Goal: Task Accomplishment & Management: Use online tool/utility

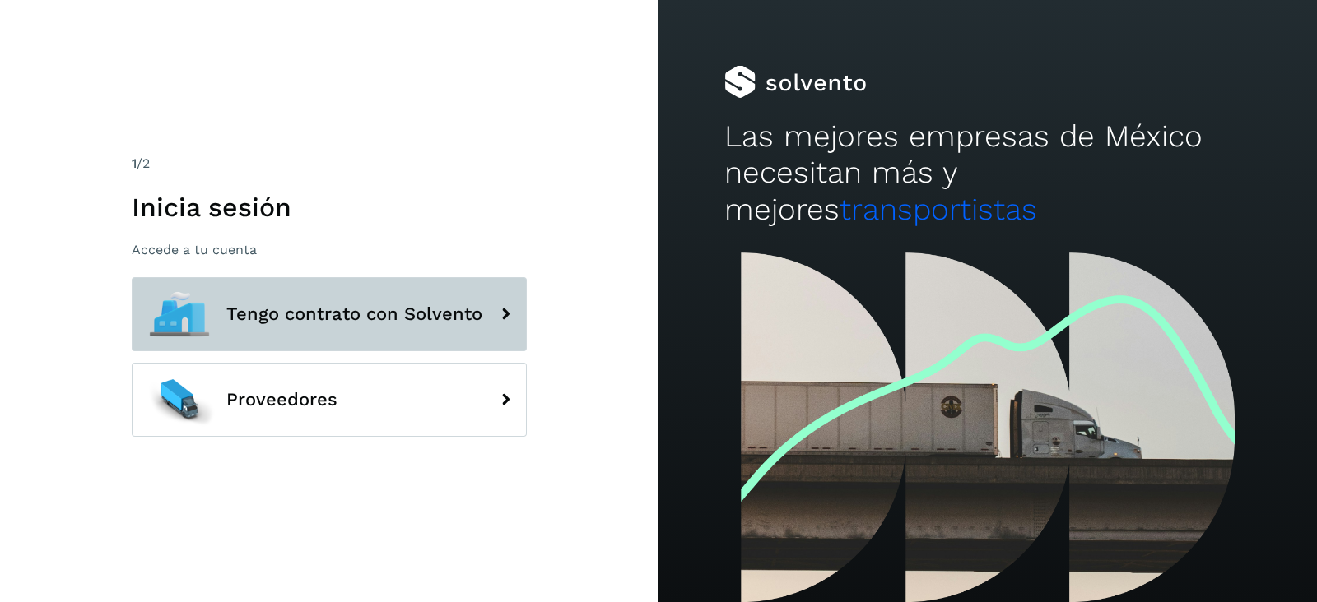
click at [401, 297] on button "Tengo contrato con Solvento" at bounding box center [329, 314] width 395 height 74
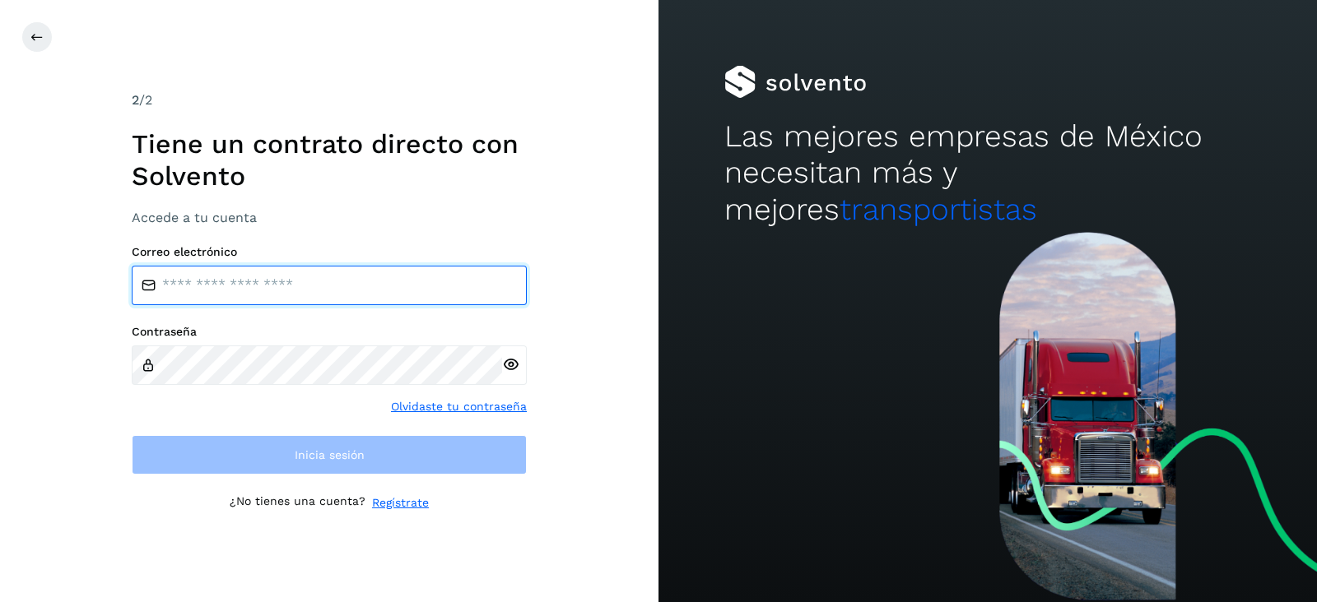
type input "**********"
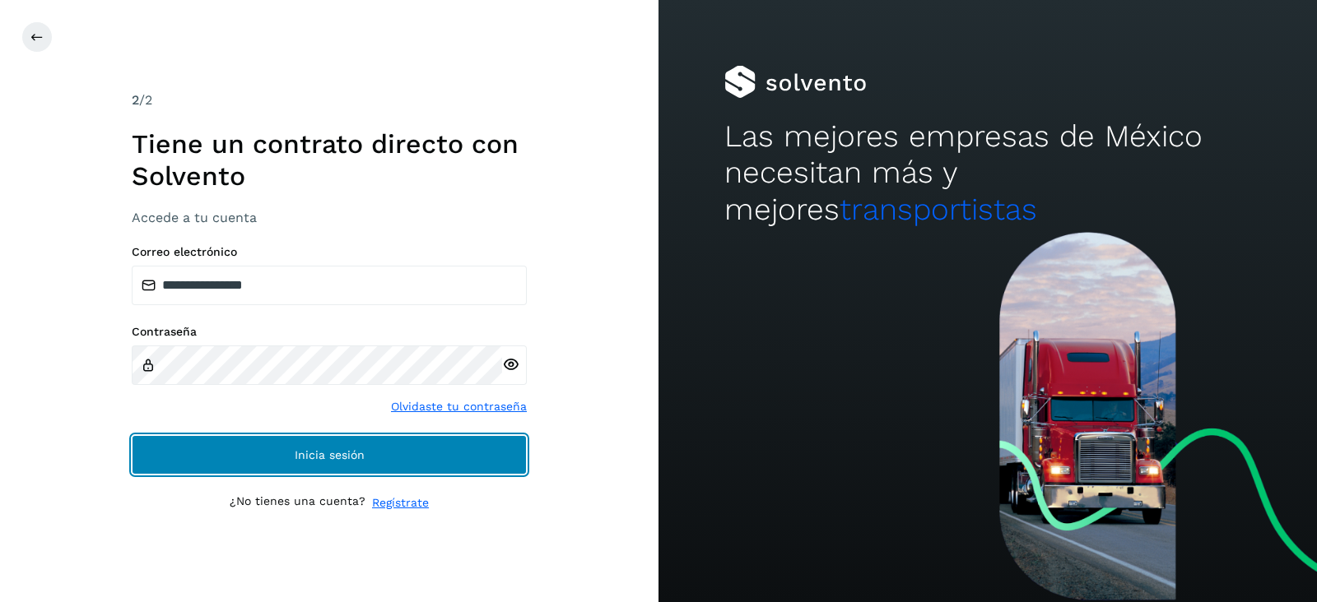
click at [288, 450] on button "Inicia sesión" at bounding box center [329, 455] width 395 height 40
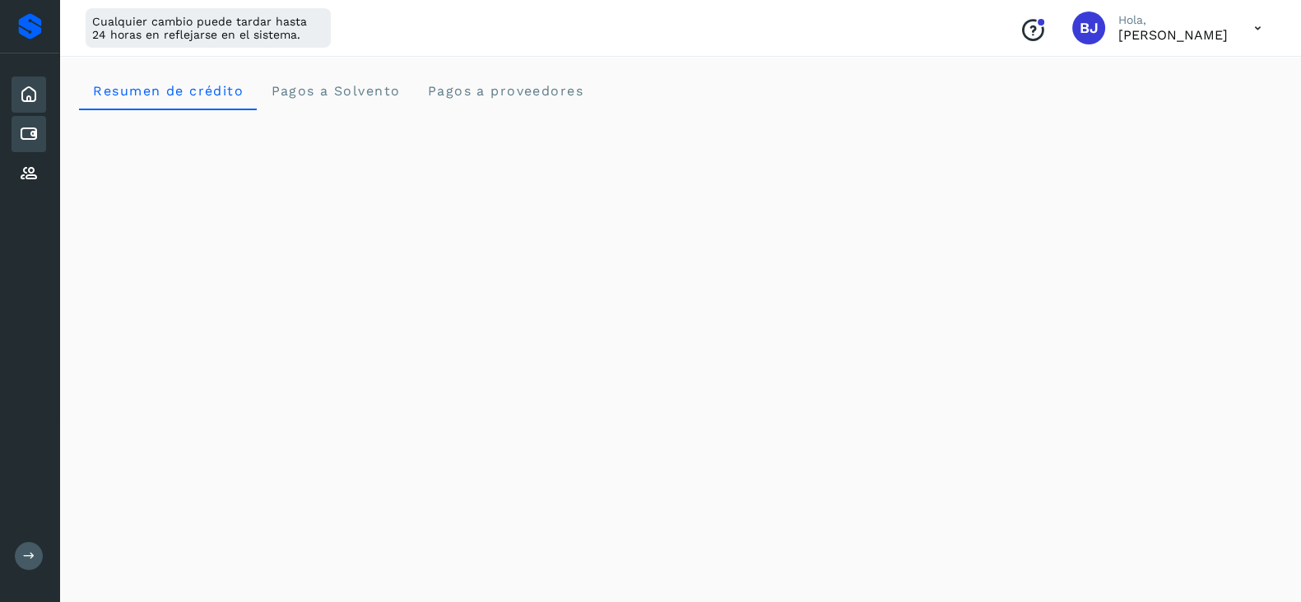
click at [24, 146] on div "Cuentas por pagar" at bounding box center [29, 134] width 35 height 36
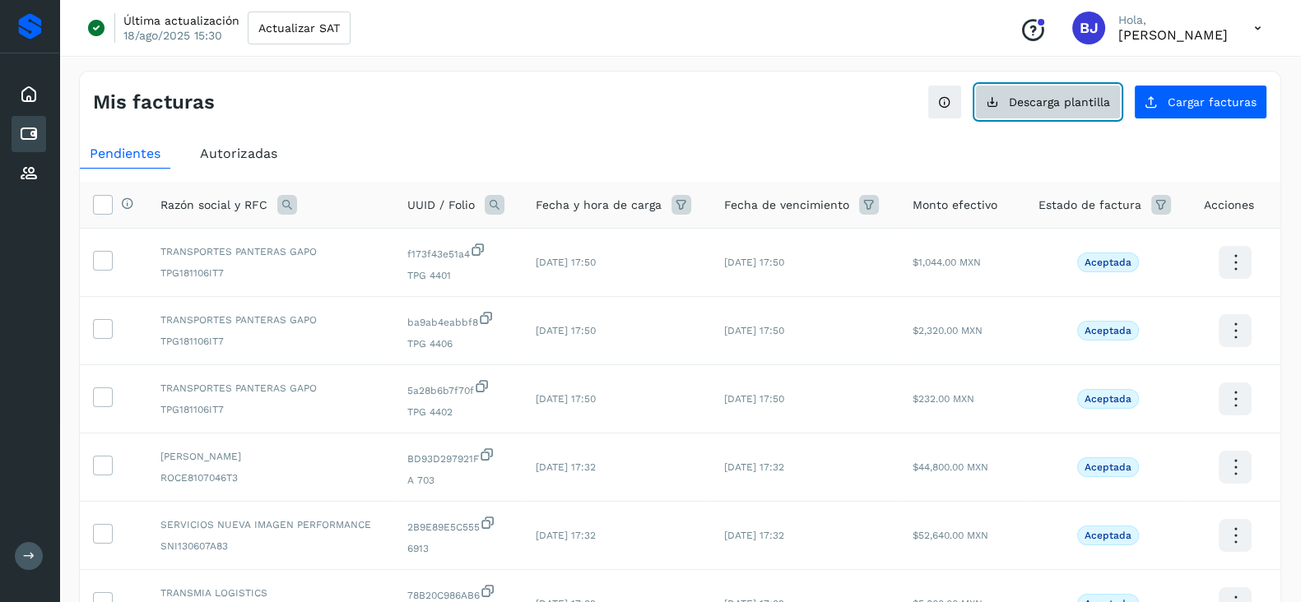
click at [1068, 85] on button "Descarga plantilla" at bounding box center [1048, 102] width 146 height 35
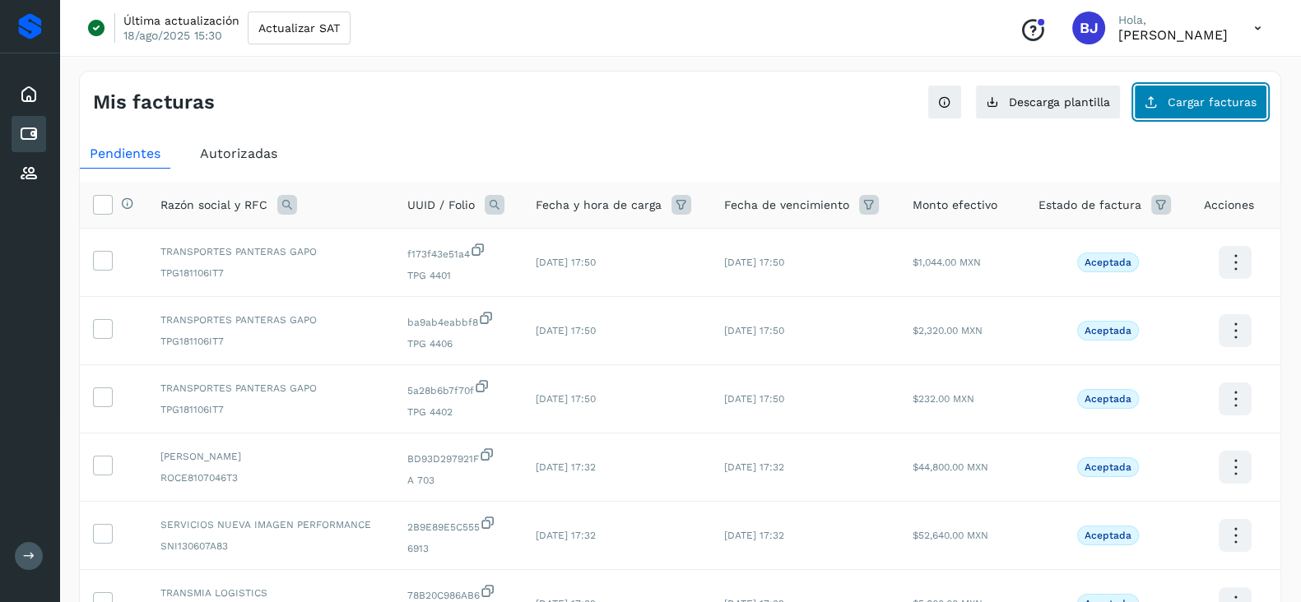
click at [1206, 105] on span "Cargar facturas" at bounding box center [1212, 102] width 89 height 12
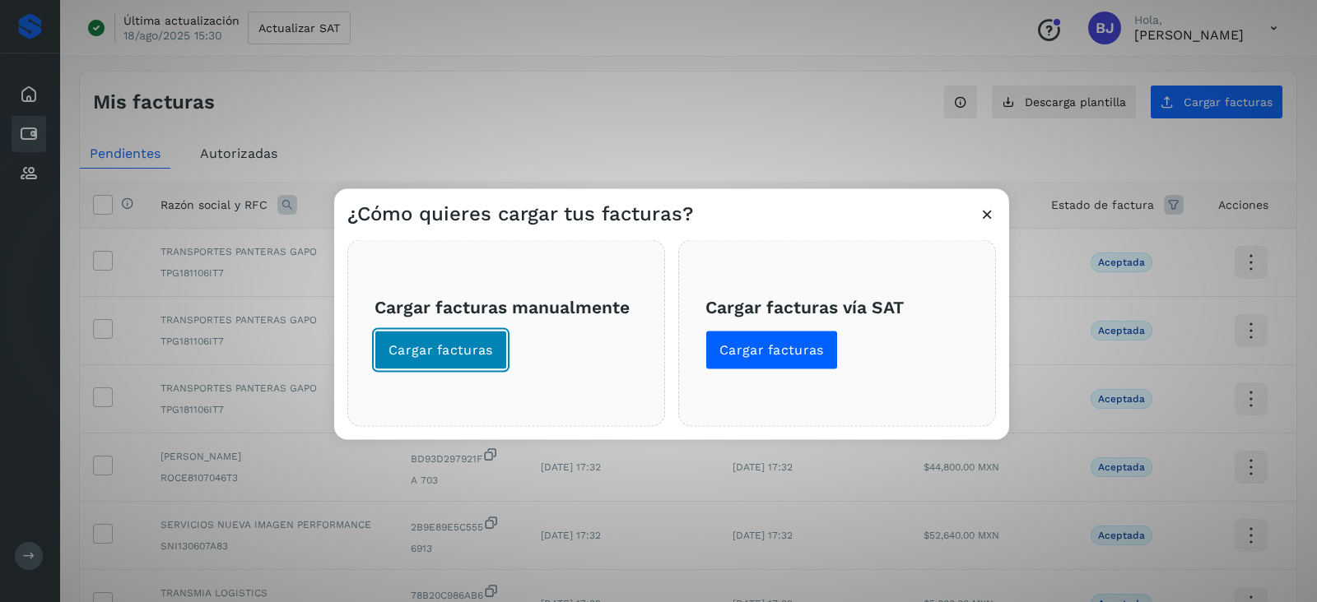
click at [490, 356] on span "Cargar facturas" at bounding box center [440, 351] width 105 height 18
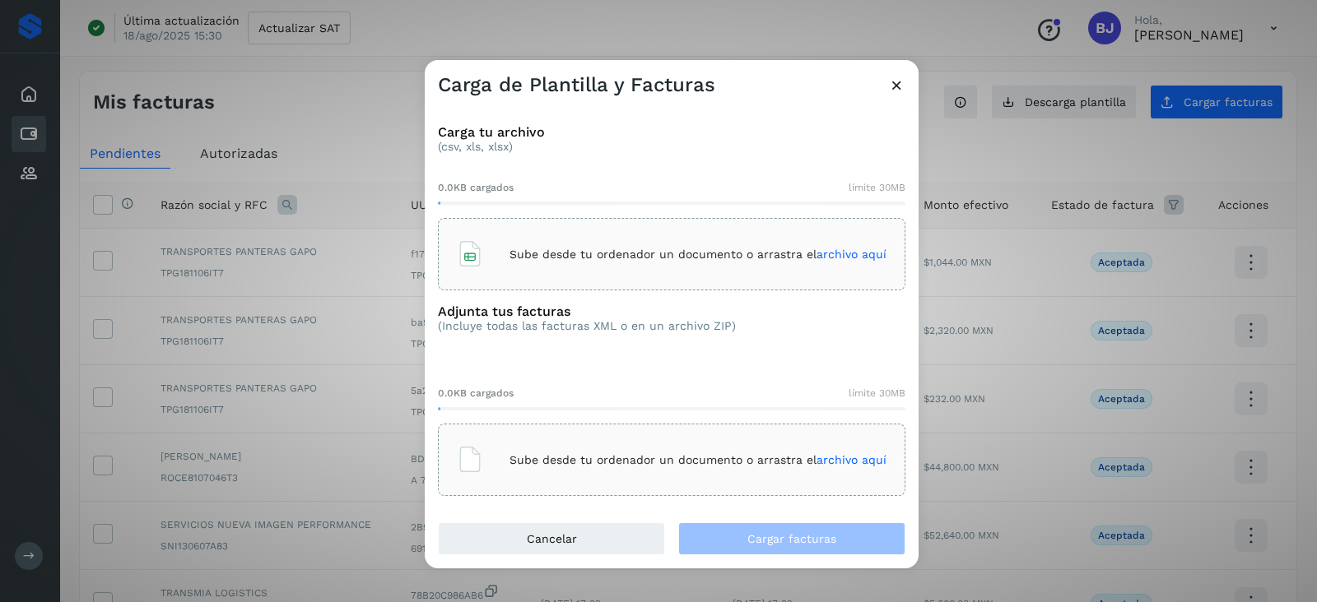
click at [556, 261] on div "Sube desde tu ordenador un documento o arrastra el archivo aquí" at bounding box center [672, 254] width 430 height 44
click at [580, 435] on div "Sube desde tu ordenador un documento o arrastra el archivo aquí" at bounding box center [671, 460] width 467 height 72
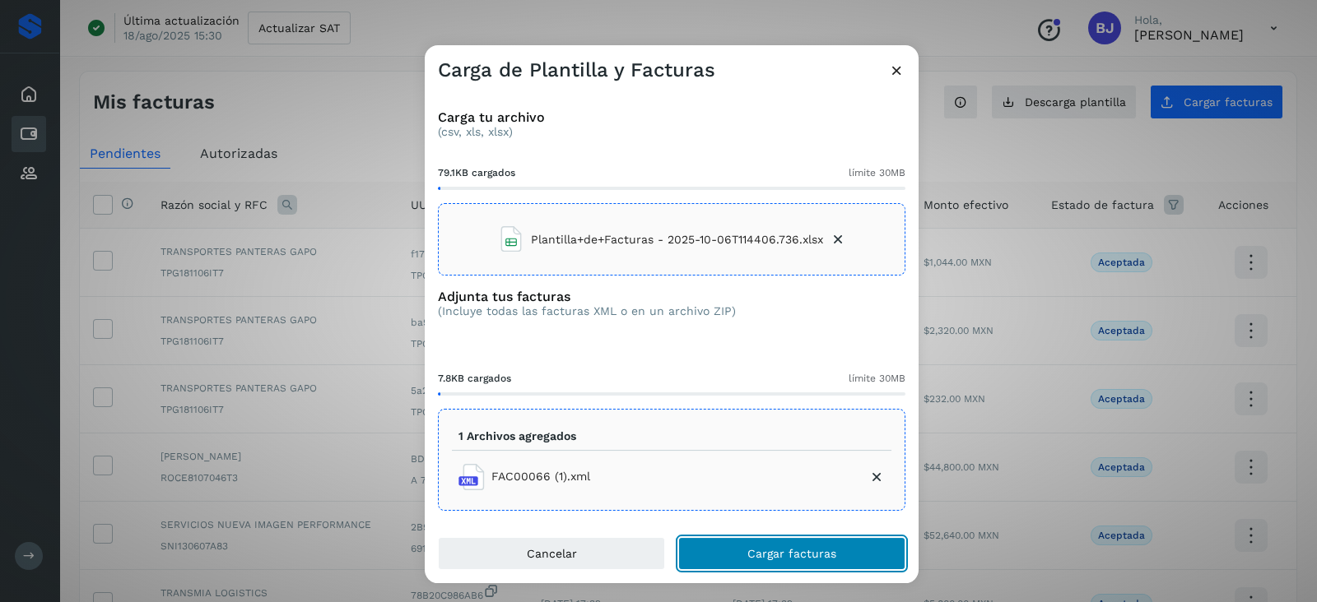
click at [809, 556] on span "Cargar facturas" at bounding box center [791, 554] width 89 height 12
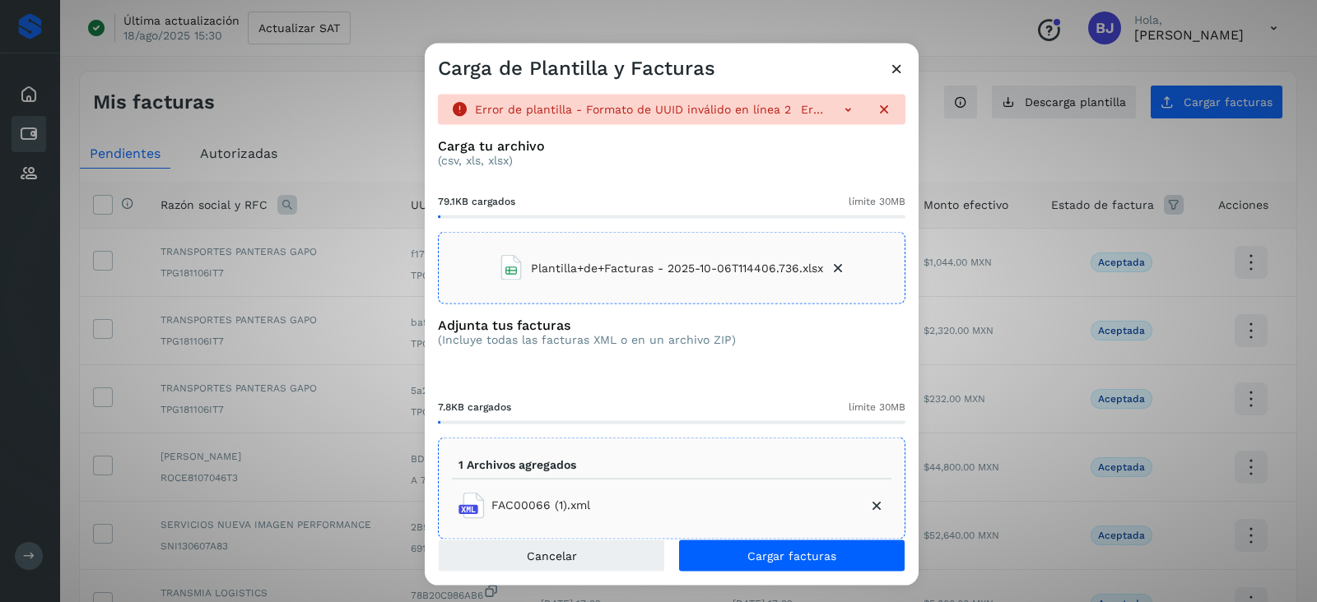
click at [897, 72] on icon at bounding box center [896, 68] width 17 height 17
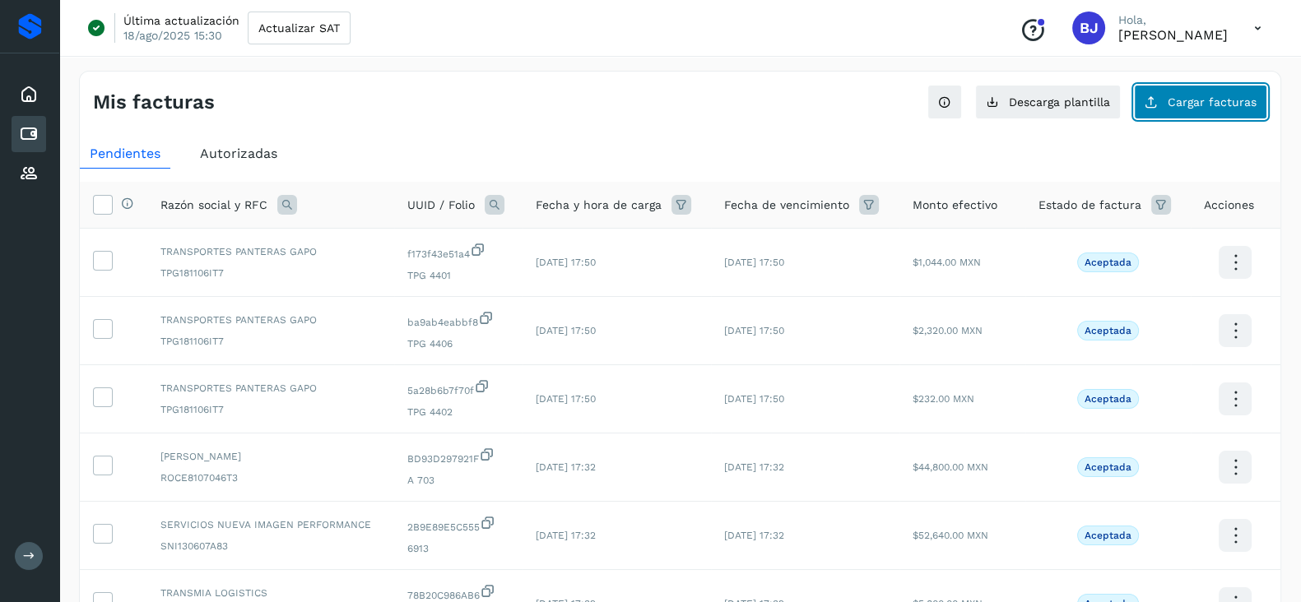
click at [1198, 117] on button "Cargar facturas" at bounding box center [1200, 102] width 133 height 35
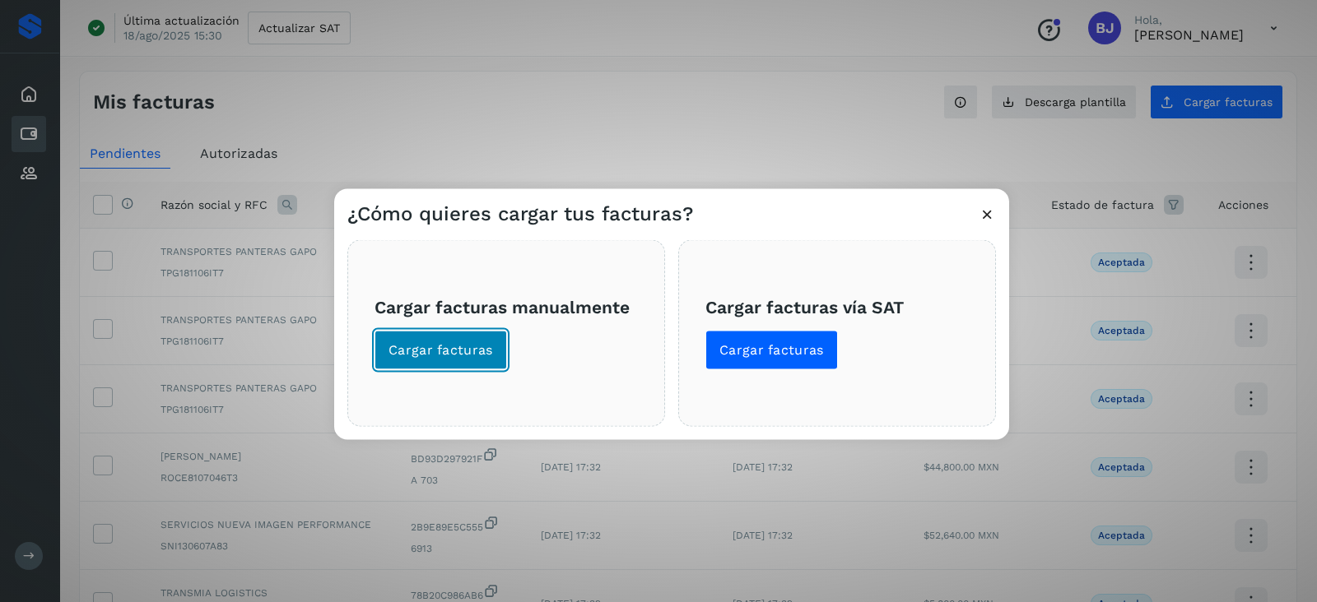
click at [499, 342] on button "Cargar facturas" at bounding box center [440, 351] width 133 height 40
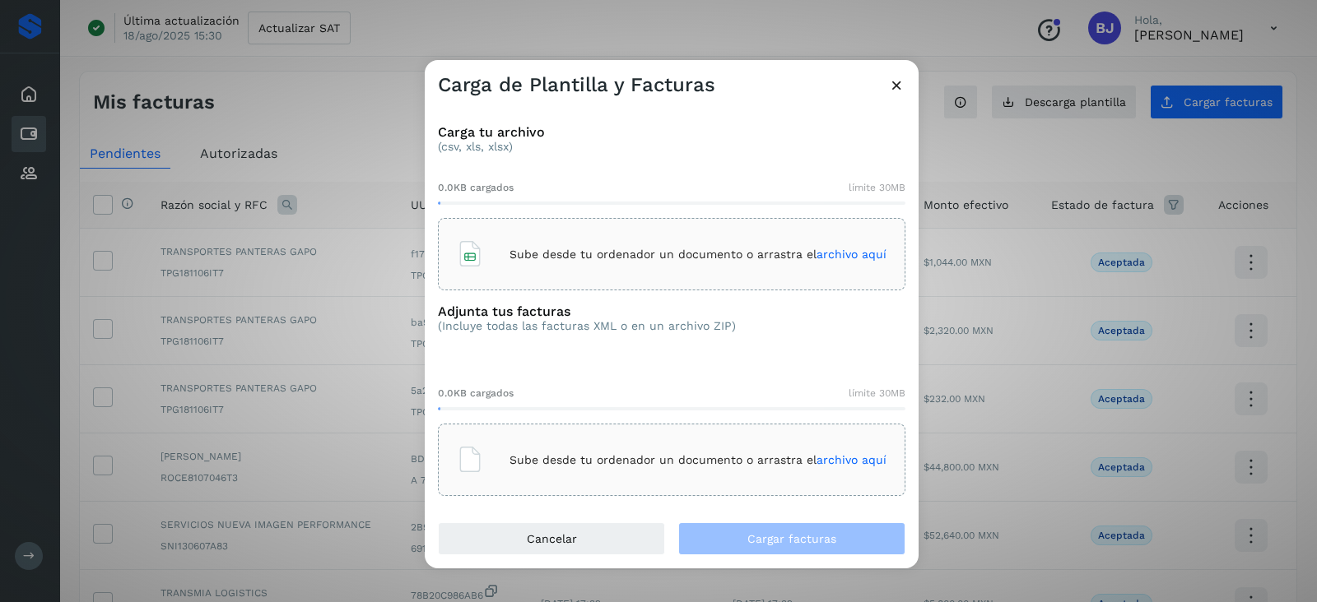
click at [534, 269] on div "Sube desde tu ordenador un documento o arrastra el archivo aquí" at bounding box center [672, 254] width 430 height 44
click at [547, 434] on div "Sube desde tu ordenador un documento o arrastra el archivo aquí" at bounding box center [671, 460] width 467 height 72
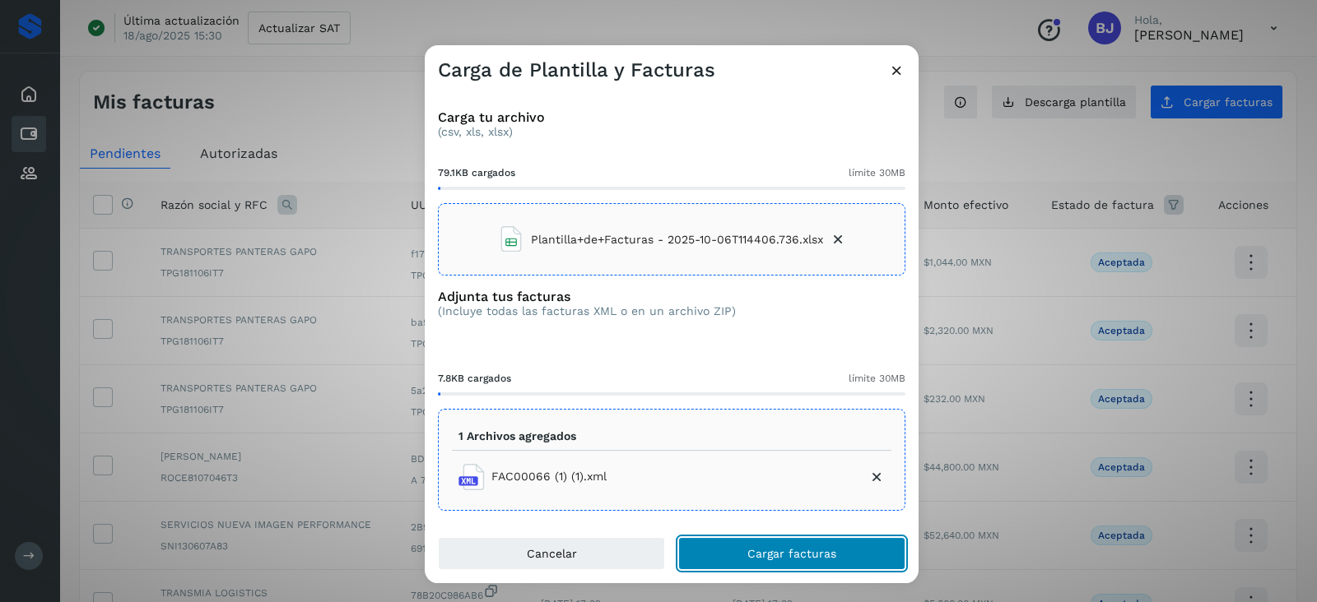
click at [827, 560] on button "Cargar facturas" at bounding box center [791, 553] width 227 height 33
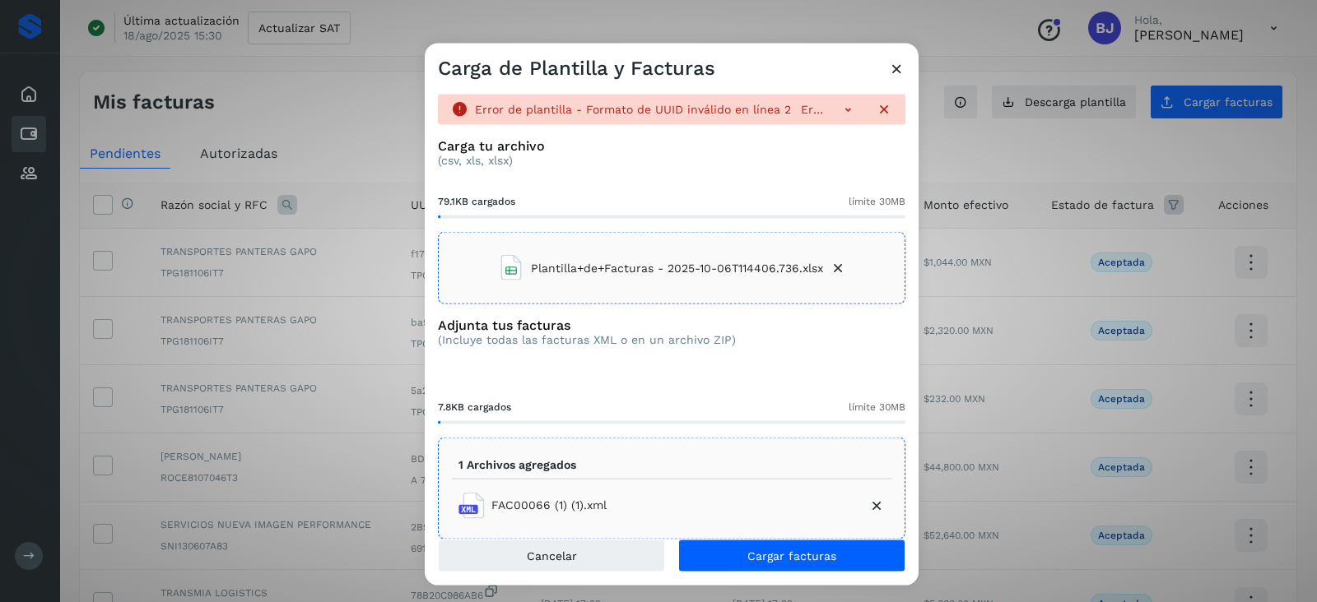
click at [839, 115] on icon at bounding box center [847, 109] width 16 height 16
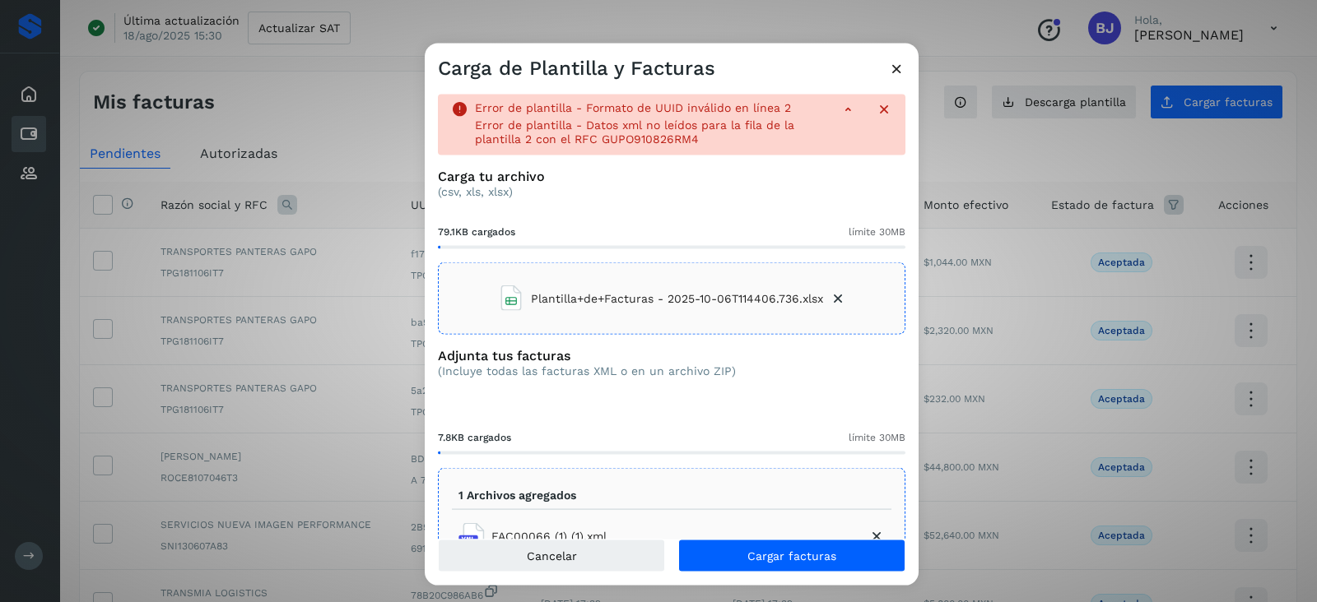
click at [898, 66] on icon at bounding box center [896, 68] width 17 height 17
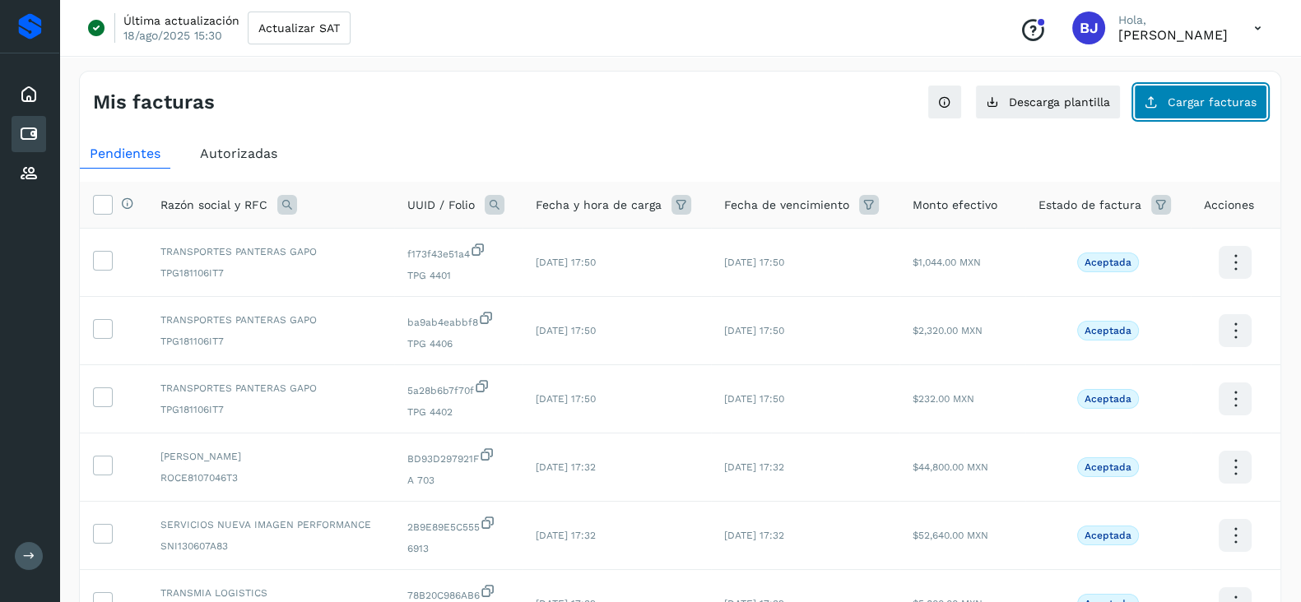
click at [1238, 105] on span "Cargar facturas" at bounding box center [1212, 102] width 89 height 12
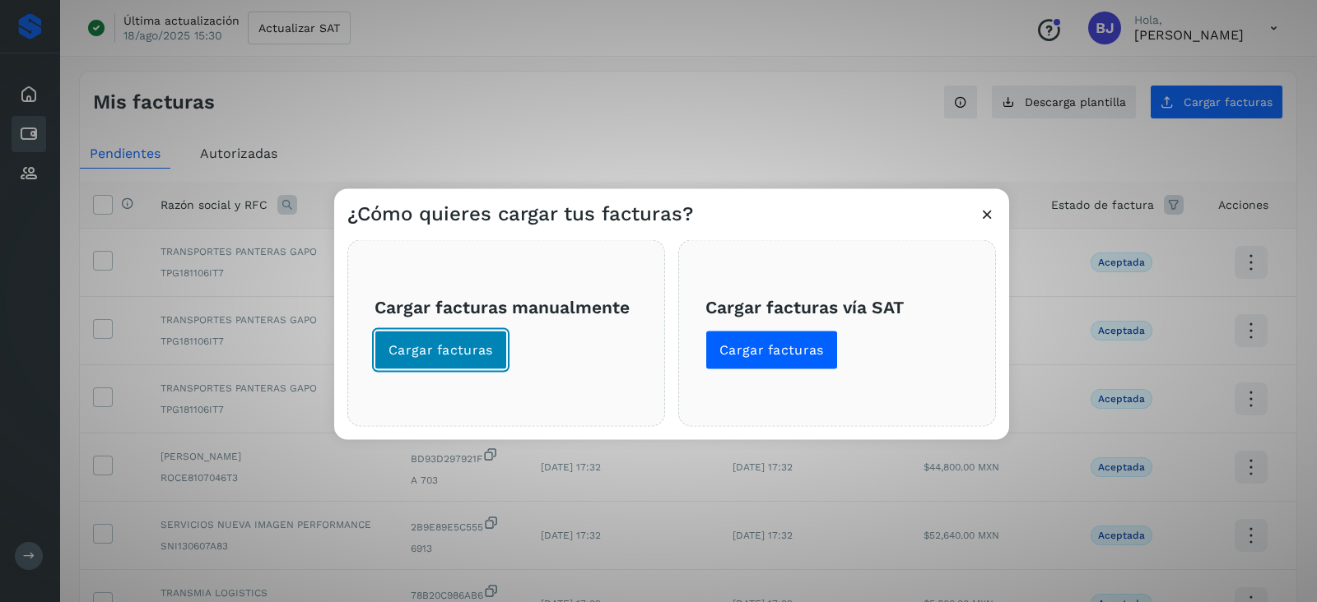
click at [386, 358] on button "Cargar facturas" at bounding box center [440, 351] width 133 height 40
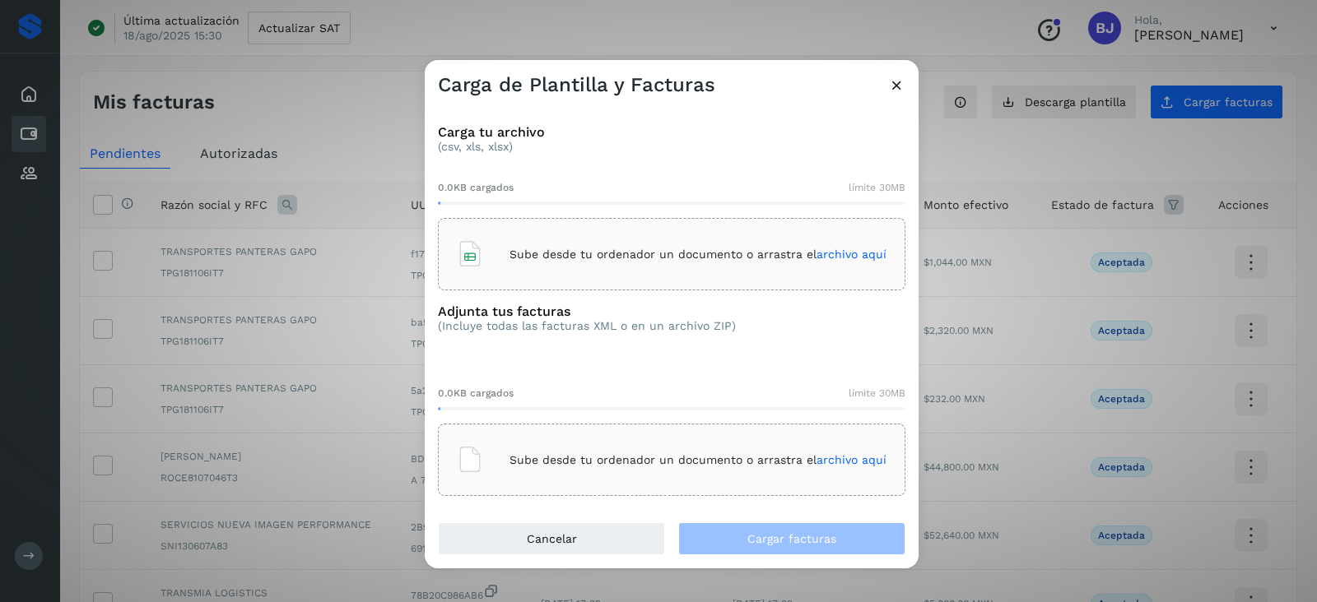
click at [583, 253] on p "Sube desde tu ordenador un documento o arrastra el archivo aquí" at bounding box center [697, 255] width 377 height 14
click at [636, 456] on p "Sube desde tu ordenador un documento o arrastra el archivo aquí" at bounding box center [697, 460] width 377 height 14
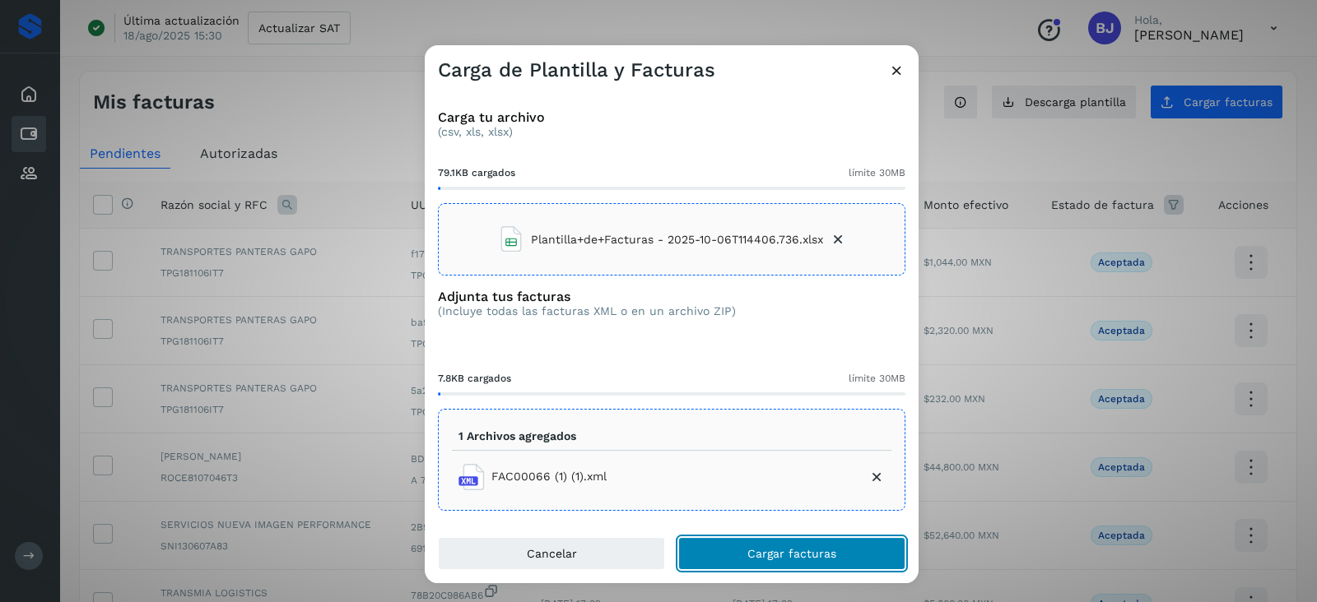
click at [771, 556] on span "Cargar facturas" at bounding box center [791, 554] width 89 height 12
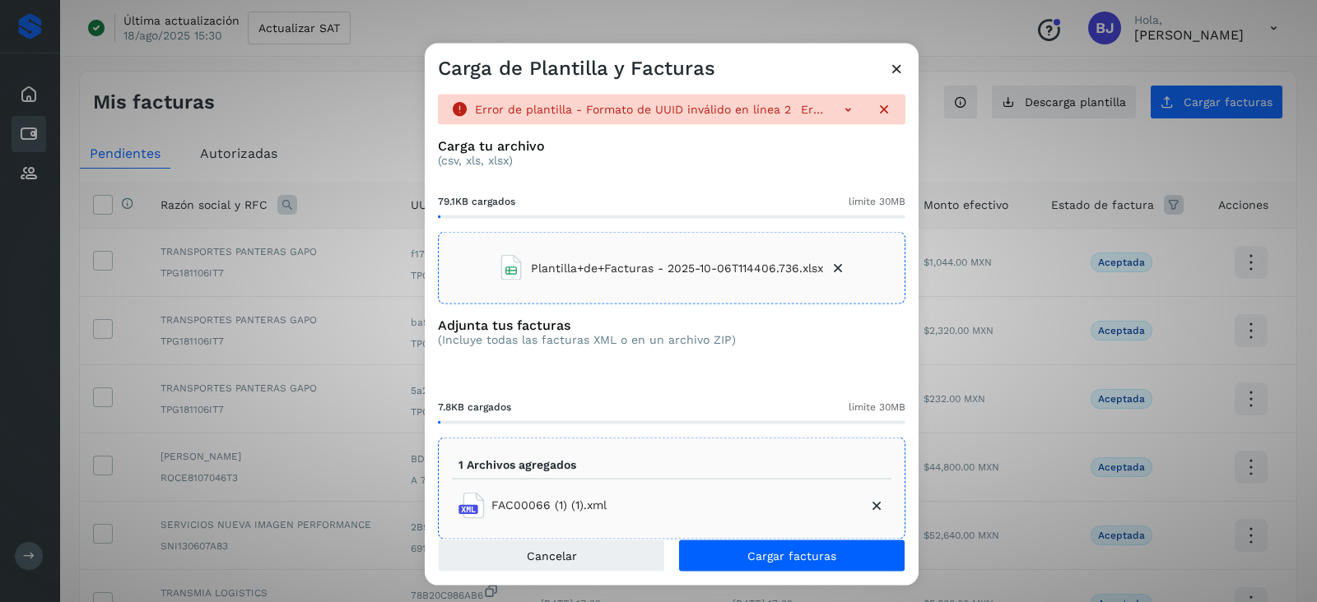
click at [756, 112] on p "Error de plantilla - Formato de UUID inválido en línea 2" at bounding box center [633, 109] width 316 height 13
click at [839, 109] on icon at bounding box center [847, 109] width 16 height 16
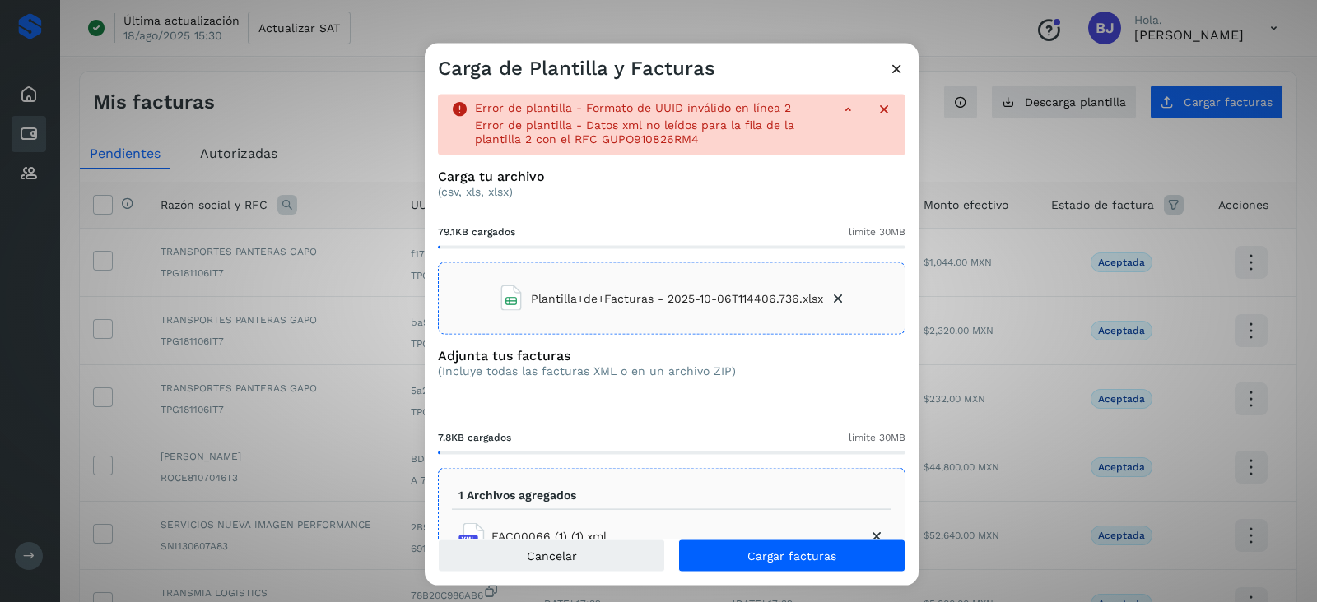
click at [900, 73] on icon at bounding box center [896, 68] width 17 height 17
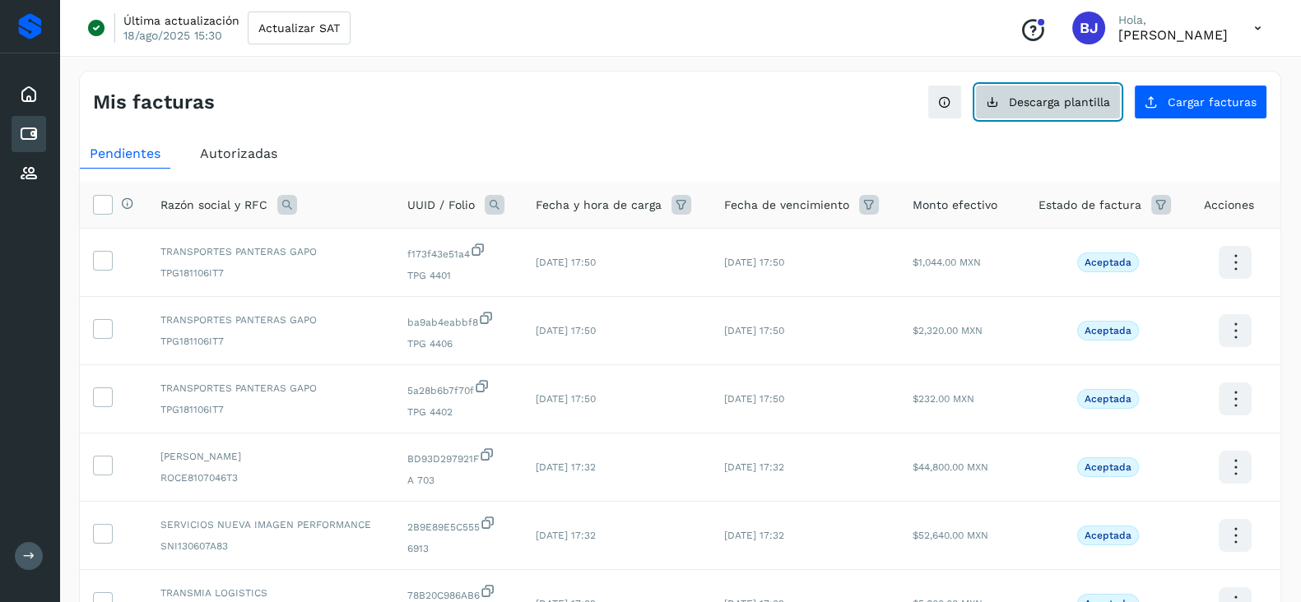
click at [1049, 96] on span "Descarga plantilla" at bounding box center [1059, 102] width 101 height 12
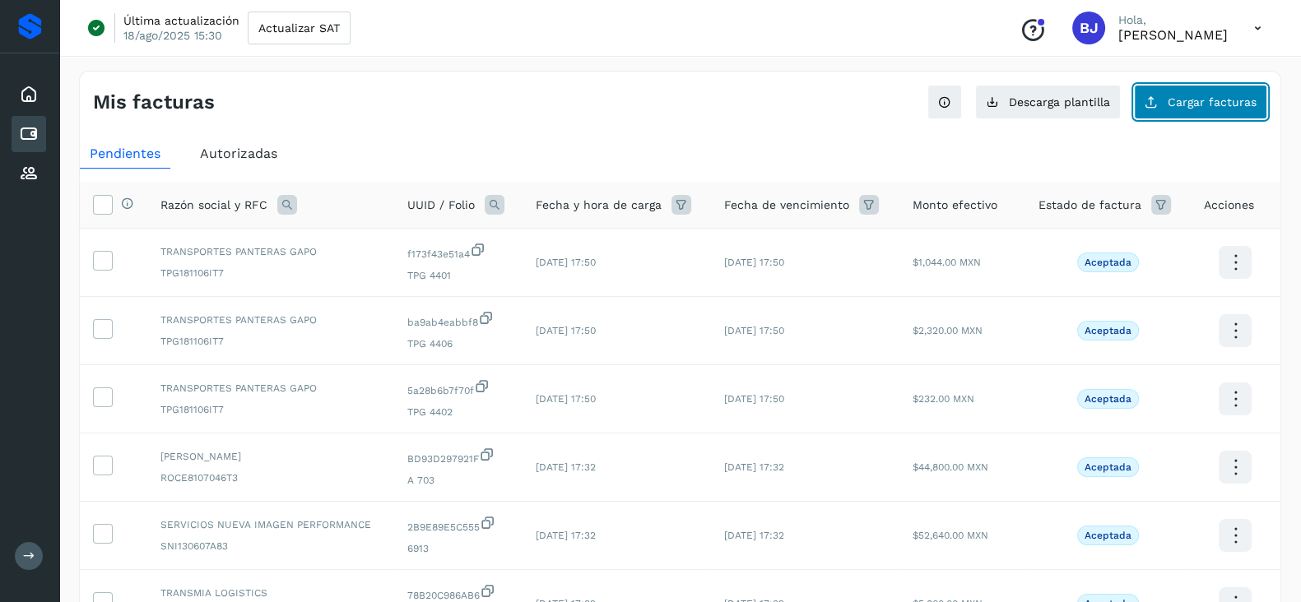
click at [1169, 102] on button "Cargar facturas" at bounding box center [1200, 102] width 133 height 35
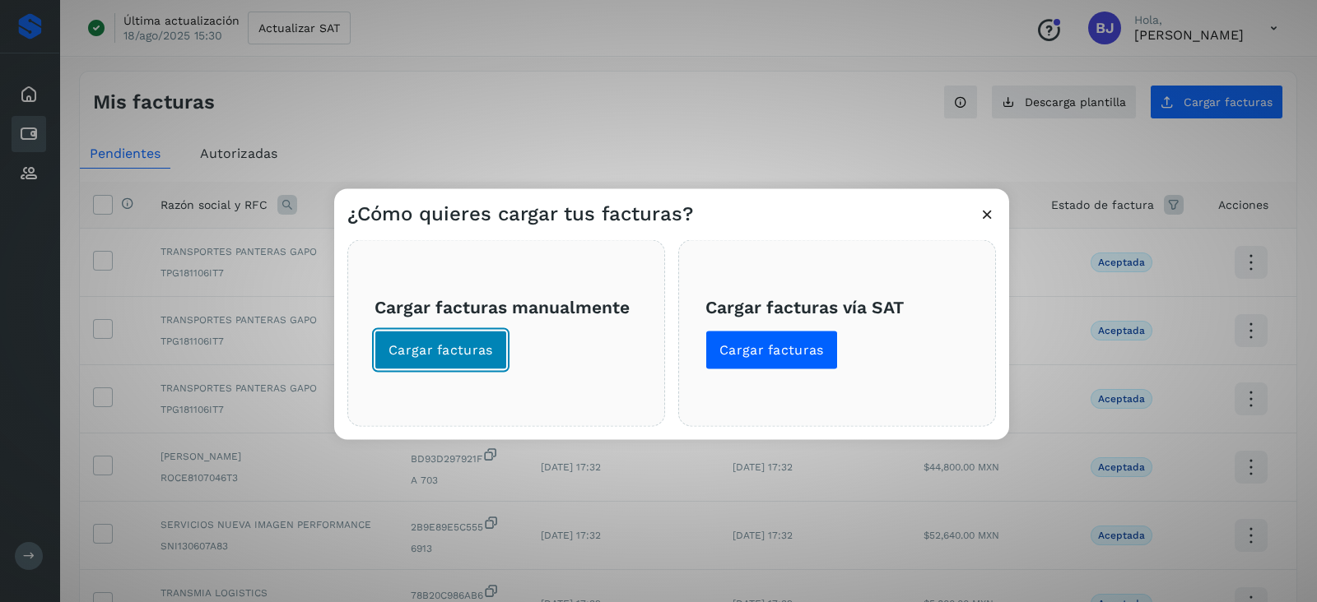
click at [445, 349] on span "Cargar facturas" at bounding box center [440, 351] width 105 height 18
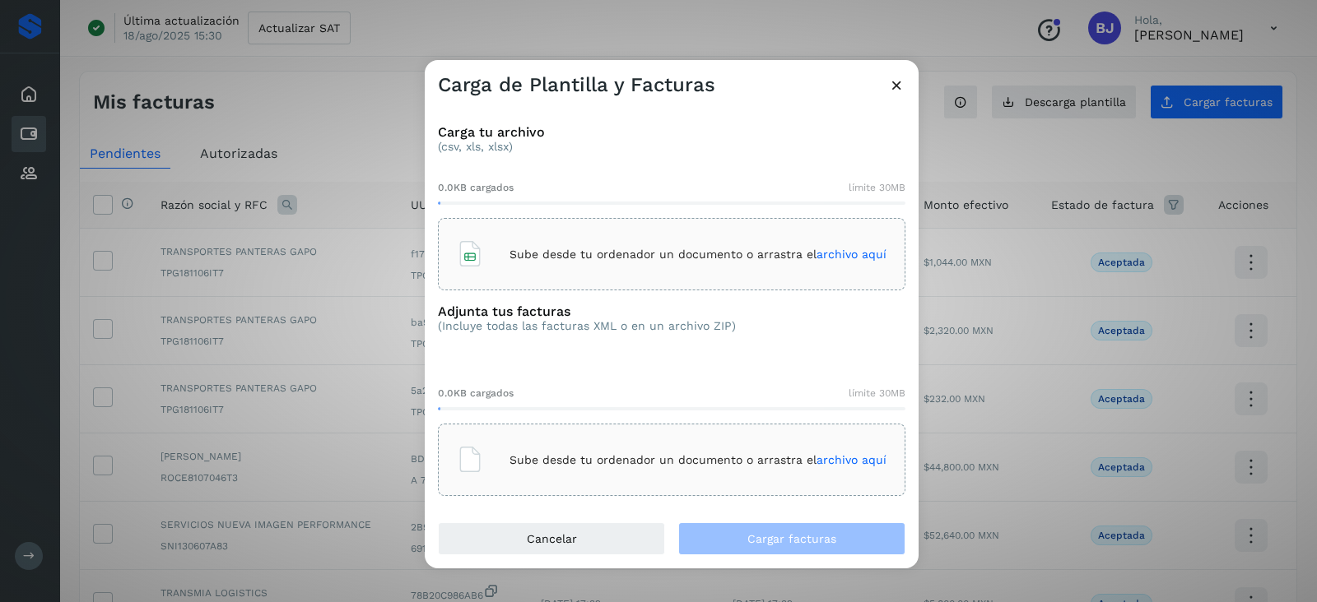
click at [570, 252] on p "Sube desde tu ordenador un documento o arrastra el archivo aquí" at bounding box center [697, 255] width 377 height 14
click at [576, 435] on div "Sube desde tu ordenador un documento o arrastra el archivo aquí" at bounding box center [671, 460] width 467 height 72
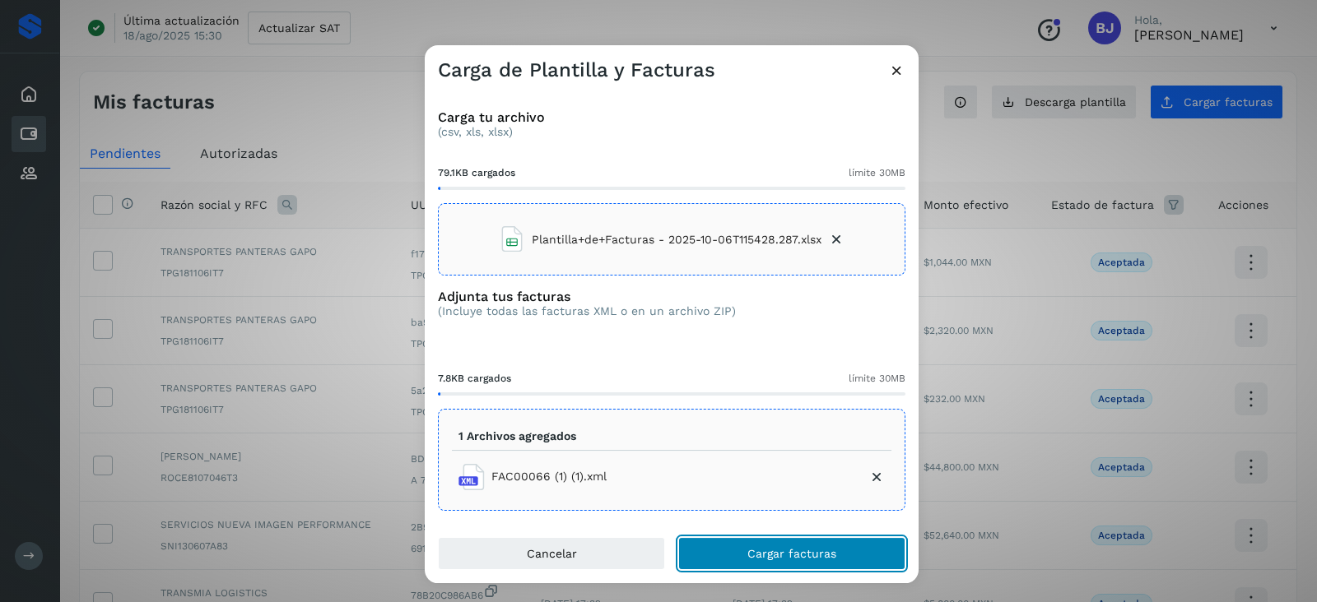
click at [783, 562] on button "Cargar facturas" at bounding box center [791, 553] width 227 height 33
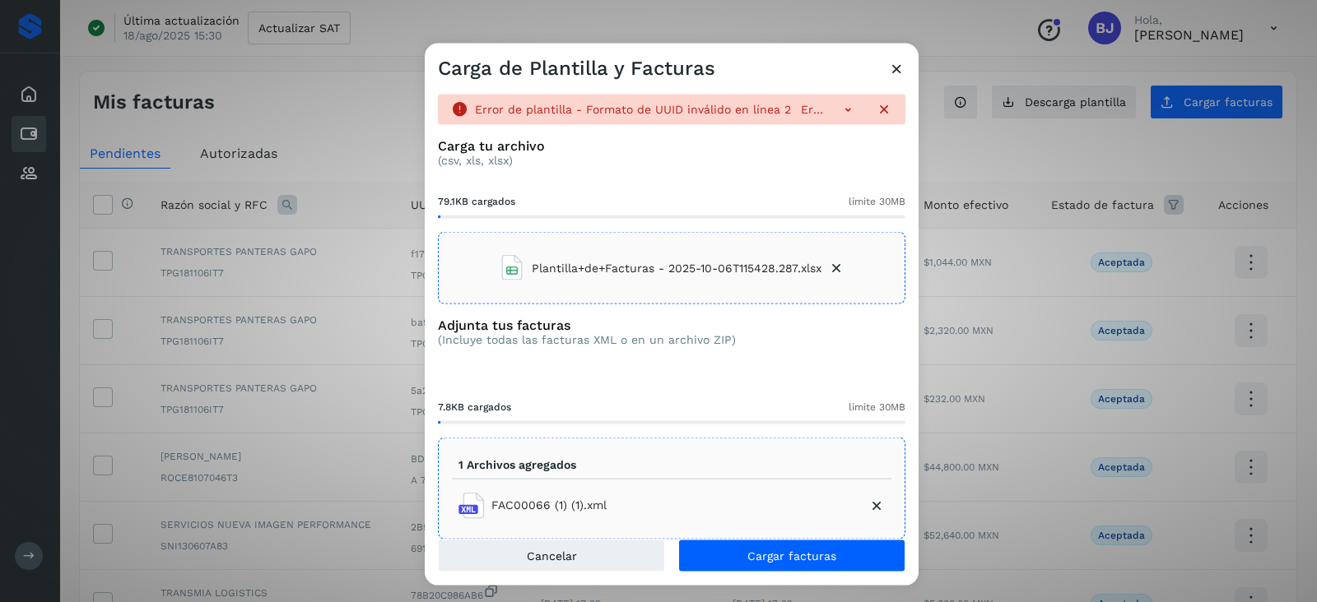
click at [839, 107] on icon at bounding box center [847, 109] width 16 height 16
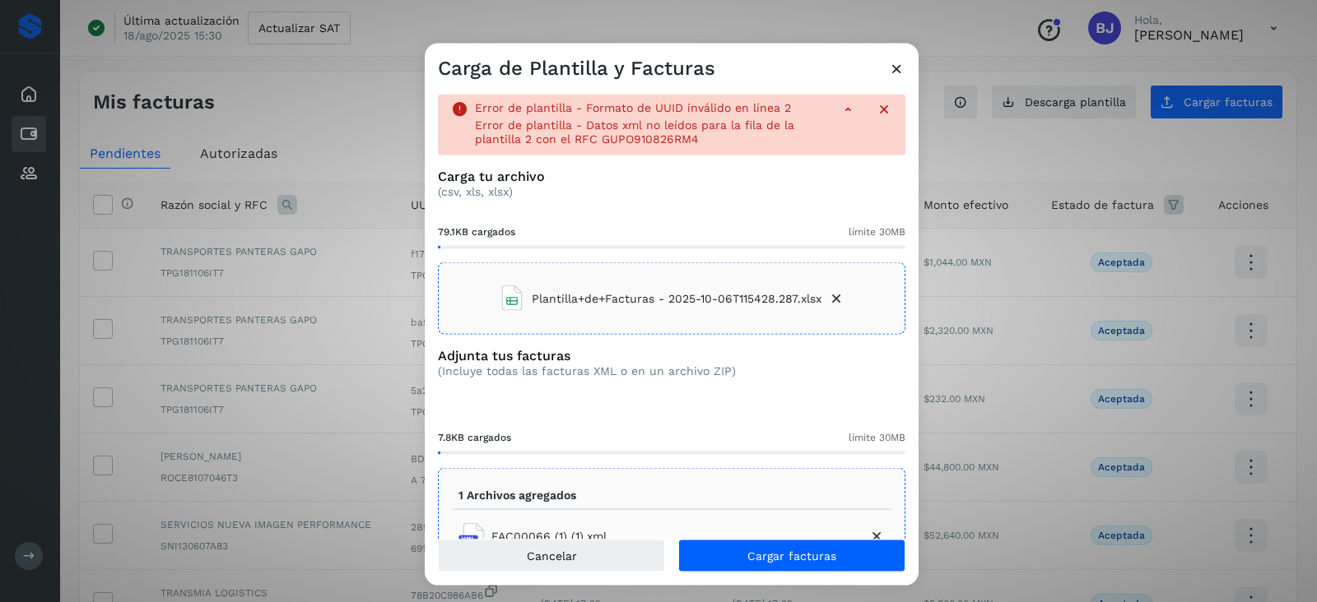
click at [890, 63] on icon at bounding box center [896, 68] width 17 height 17
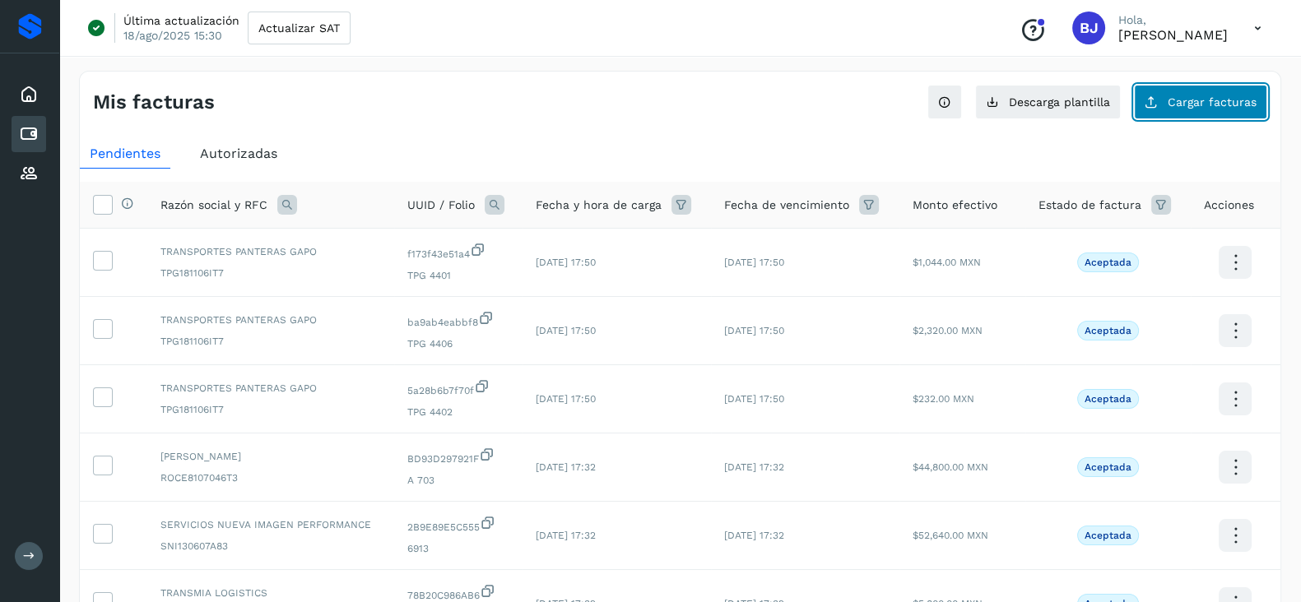
click at [1208, 109] on button "Cargar facturas" at bounding box center [1200, 102] width 133 height 35
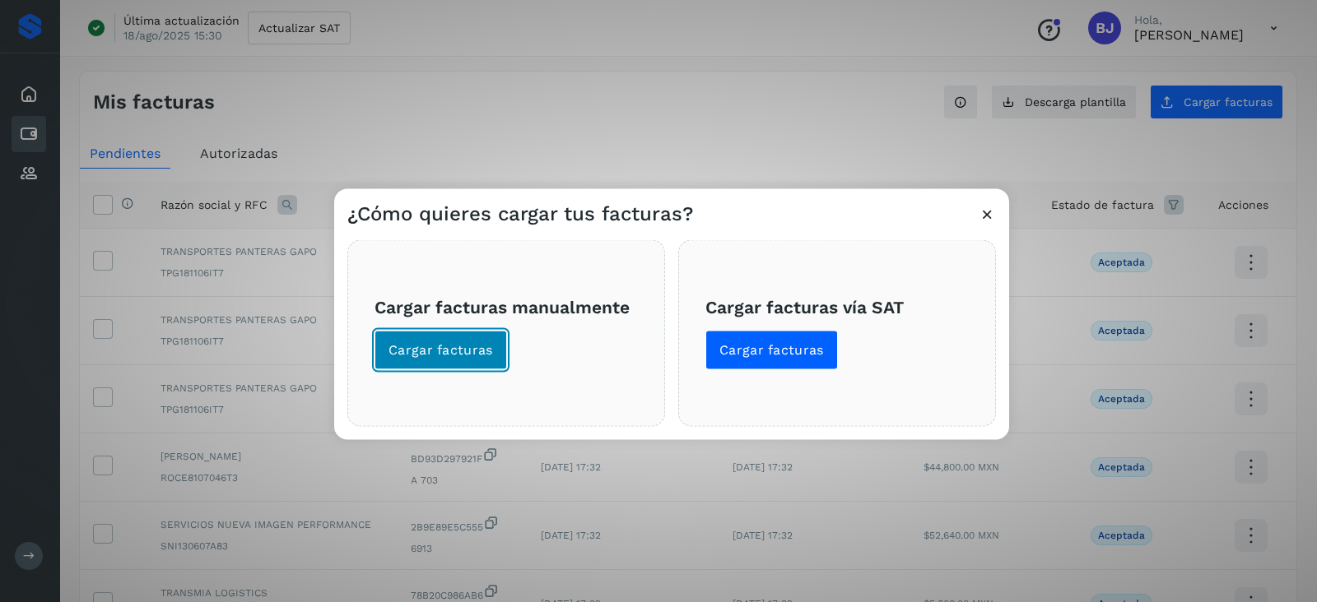
click at [466, 339] on button "Cargar facturas" at bounding box center [440, 351] width 133 height 40
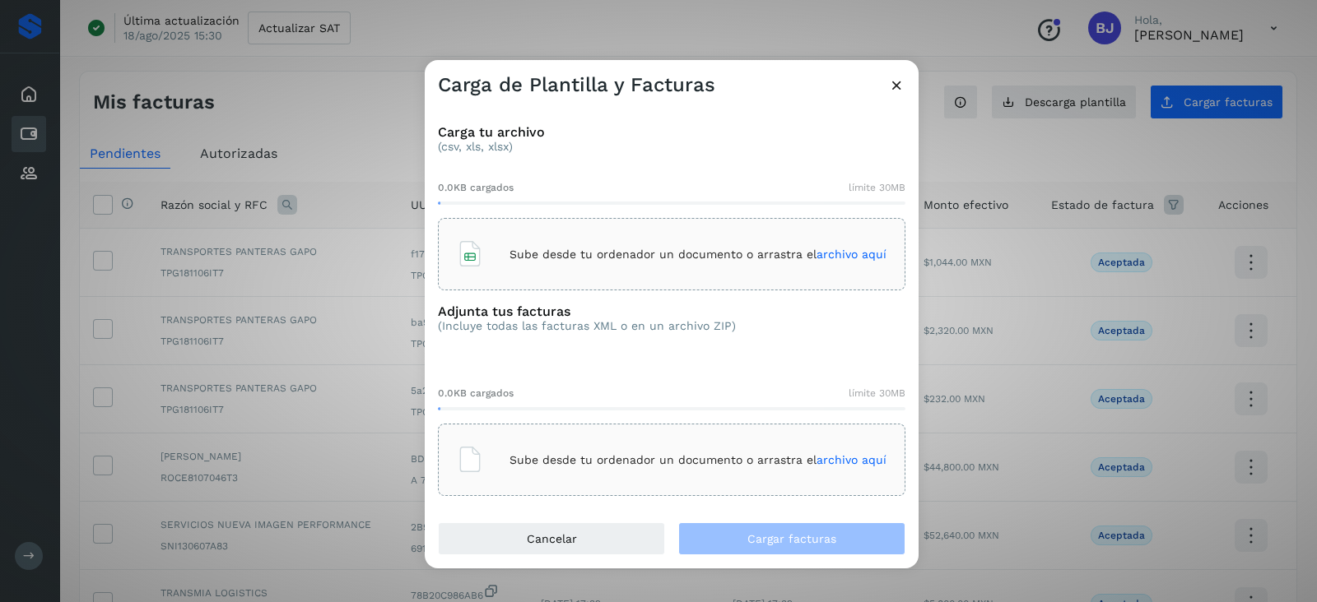
click at [520, 244] on div "Sube desde tu ordenador un documento o arrastra el archivo aquí" at bounding box center [672, 254] width 430 height 44
click at [645, 471] on div "Sube desde tu ordenador un documento o arrastra el archivo aquí" at bounding box center [672, 460] width 430 height 44
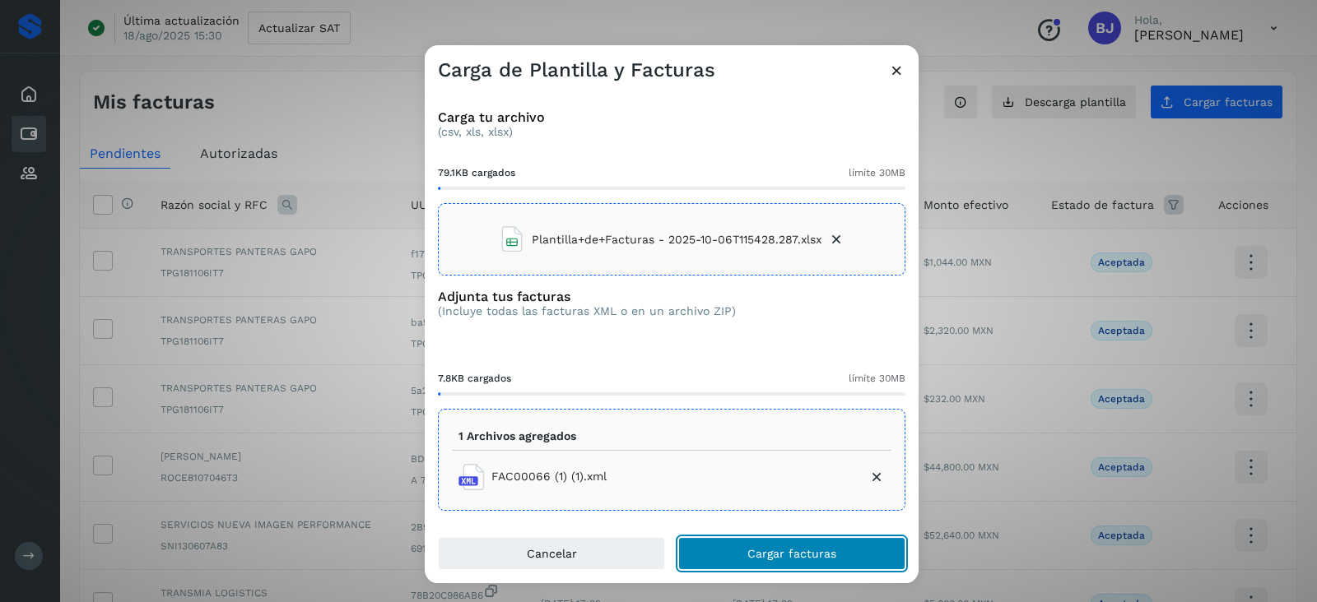
click at [750, 538] on button "Cargar facturas" at bounding box center [791, 553] width 227 height 33
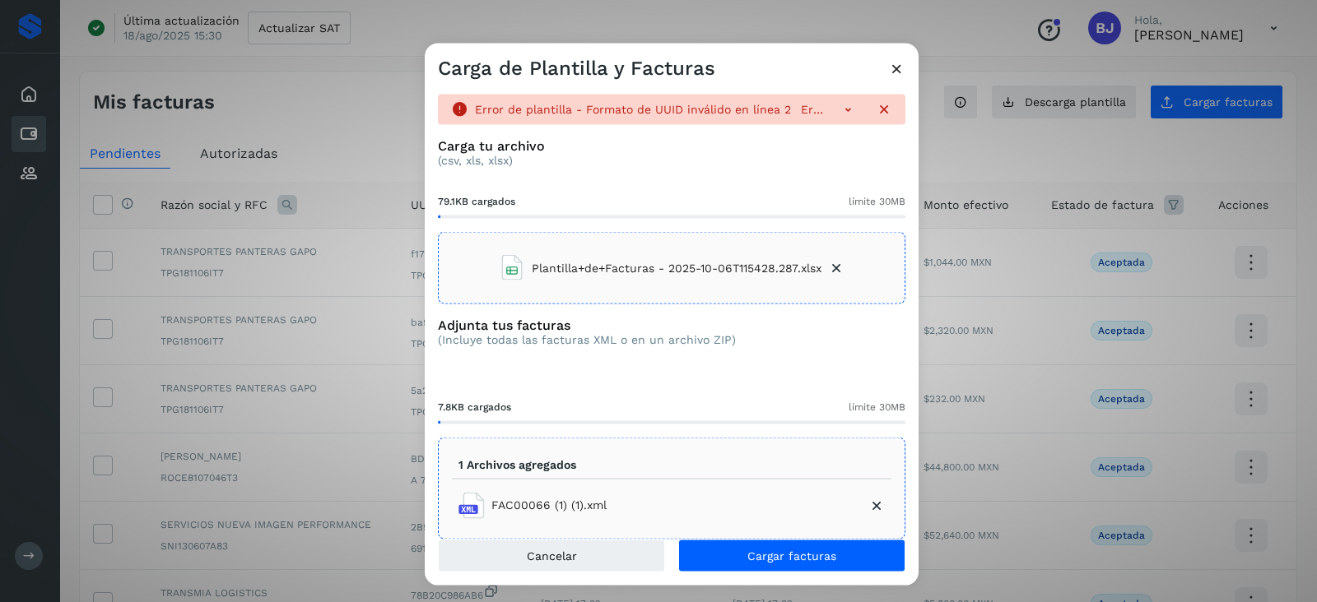
click at [838, 261] on div "Plantilla+de+Facturas - 2025-10-06T115428.287.xlsx" at bounding box center [671, 268] width 467 height 72
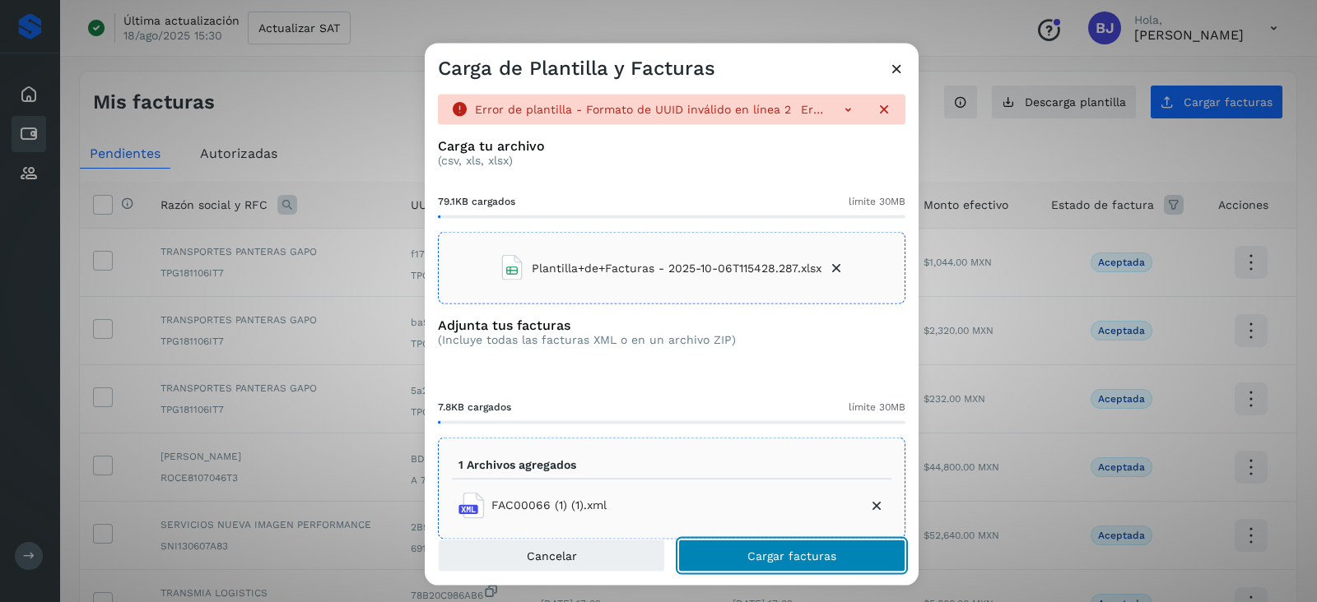
click at [766, 552] on span "Cargar facturas" at bounding box center [791, 556] width 89 height 12
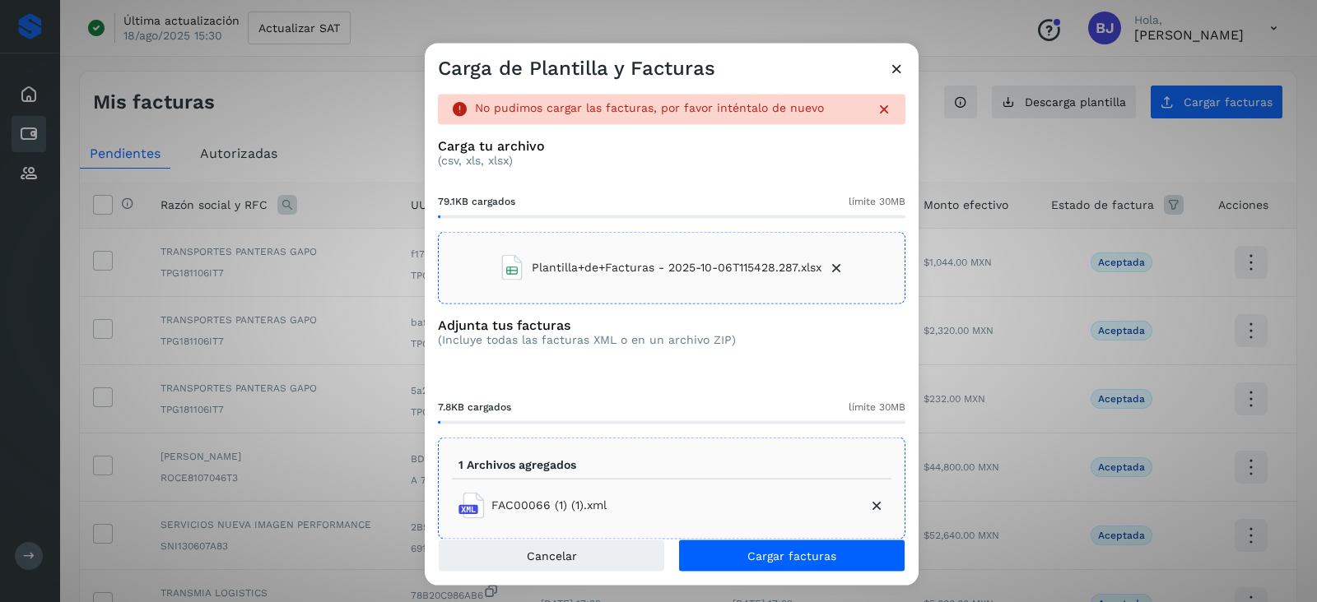
click at [890, 75] on icon at bounding box center [896, 68] width 17 height 17
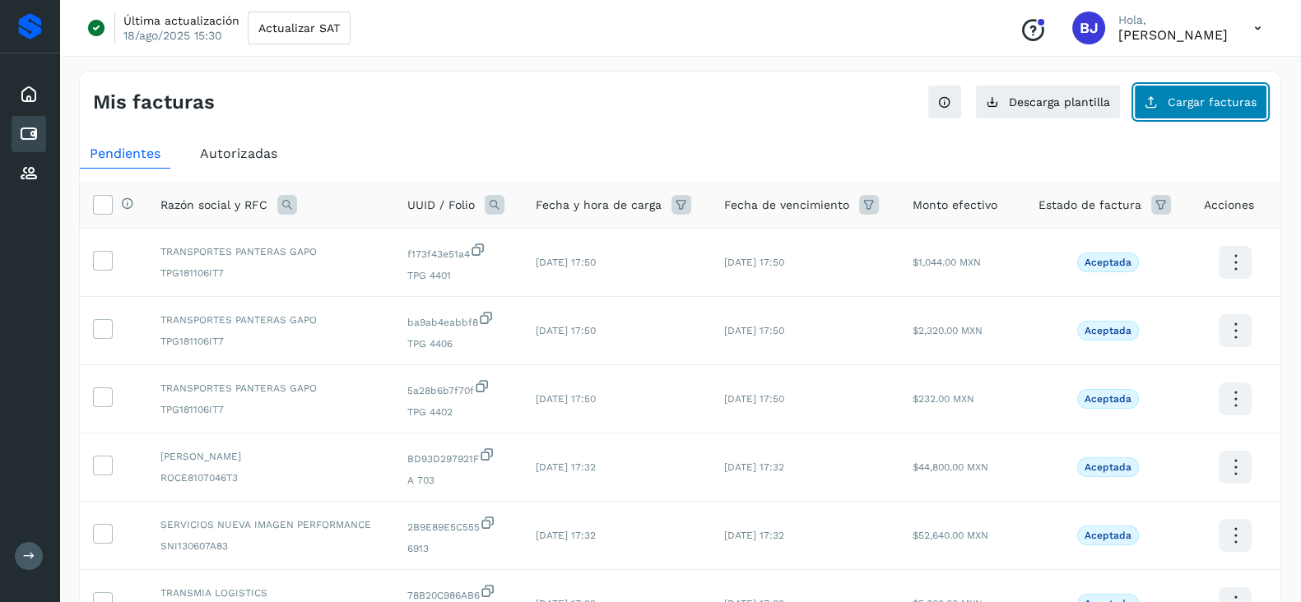
click at [1200, 96] on span "Cargar facturas" at bounding box center [1212, 102] width 89 height 12
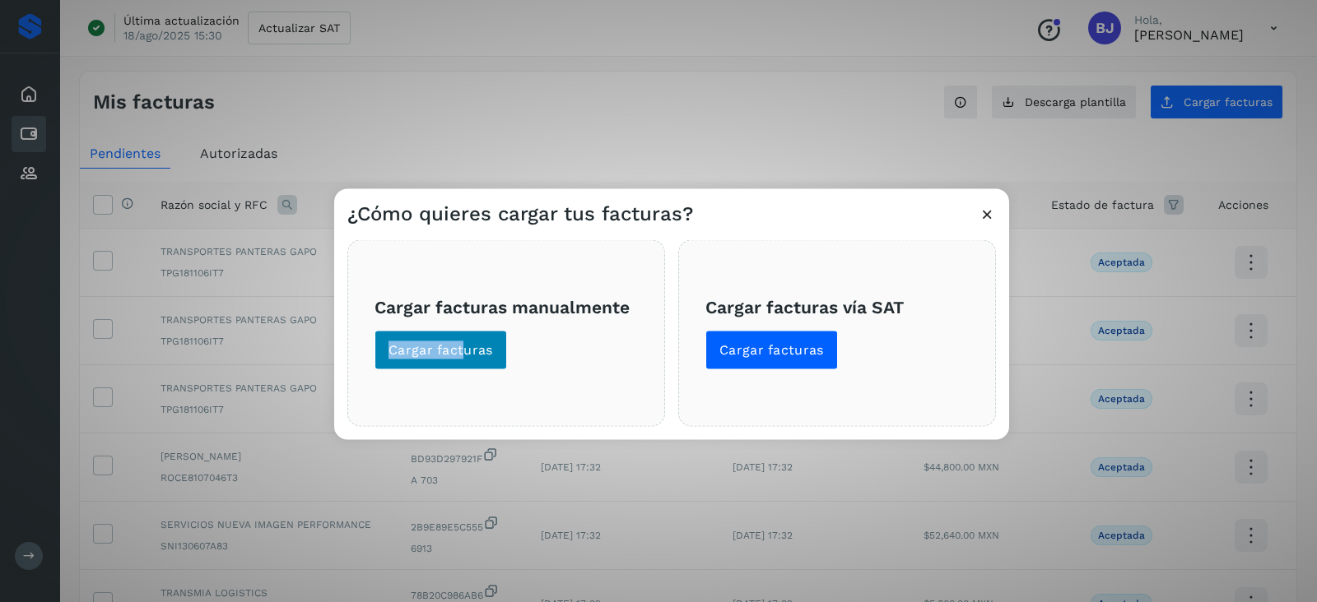
drag, startPoint x: 461, startPoint y: 329, endPoint x: 462, endPoint y: 347, distance: 18.1
click at [462, 347] on span "Cargar facturas manualmente Cargar facturas" at bounding box center [505, 332] width 263 height 73
click at [462, 347] on span "Cargar facturas" at bounding box center [440, 351] width 105 height 18
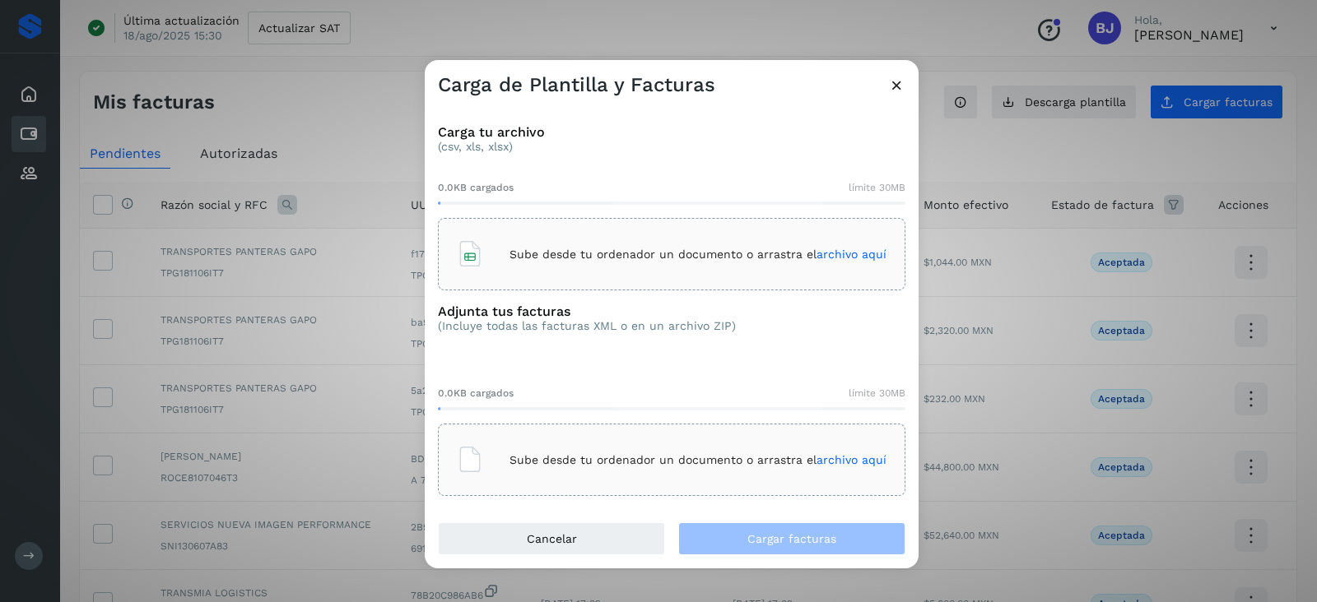
click at [560, 266] on div "Sube desde tu ordenador un documento o arrastra el archivo aquí" at bounding box center [672, 254] width 430 height 44
click at [528, 450] on div "Sube desde tu ordenador un documento o arrastra el archivo aquí" at bounding box center [672, 460] width 430 height 44
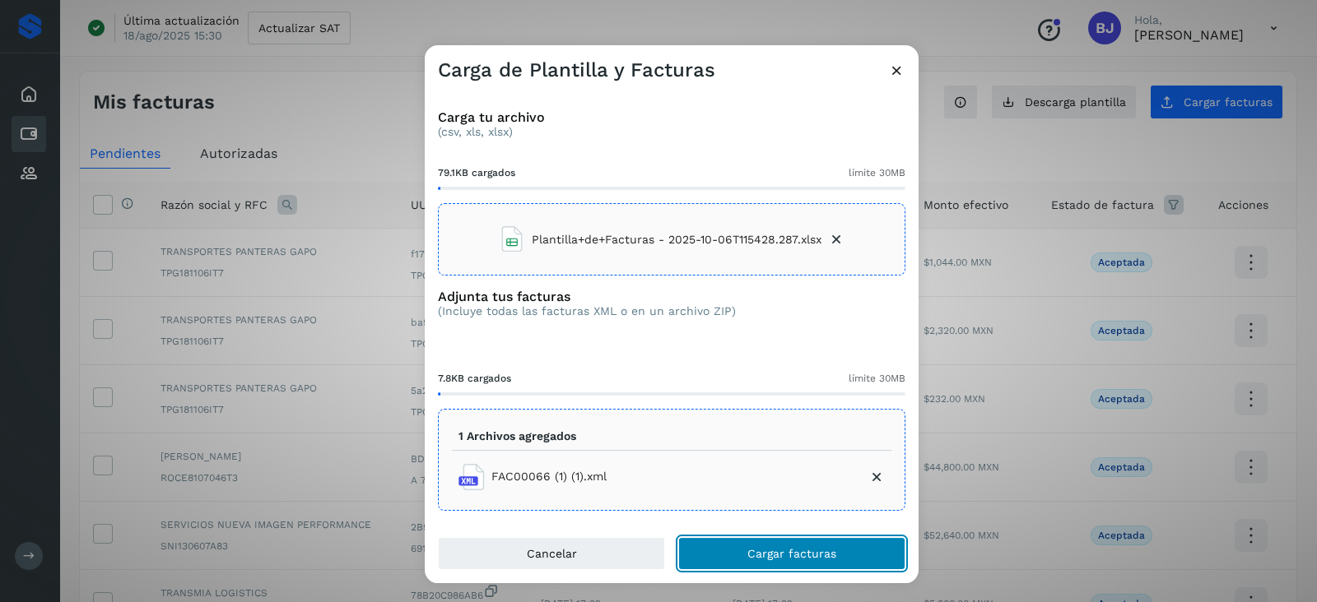
click at [721, 552] on button "Cargar facturas" at bounding box center [791, 553] width 227 height 33
